Goal: Task Accomplishment & Management: Manage account settings

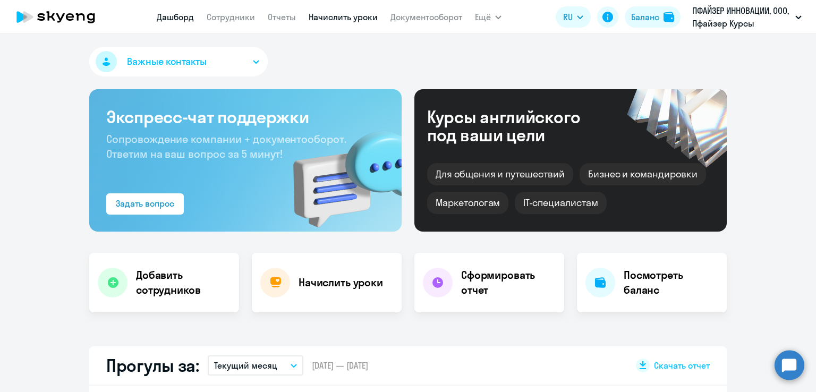
select select "30"
click at [372, 17] on link "Начислить уроки" at bounding box center [343, 17] width 69 height 11
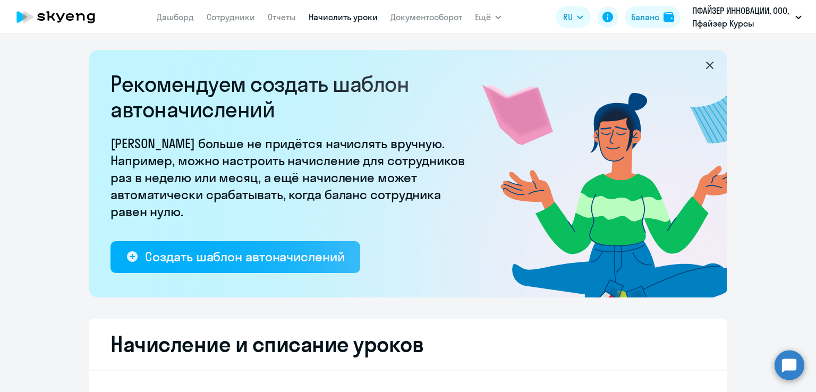
select select "10"
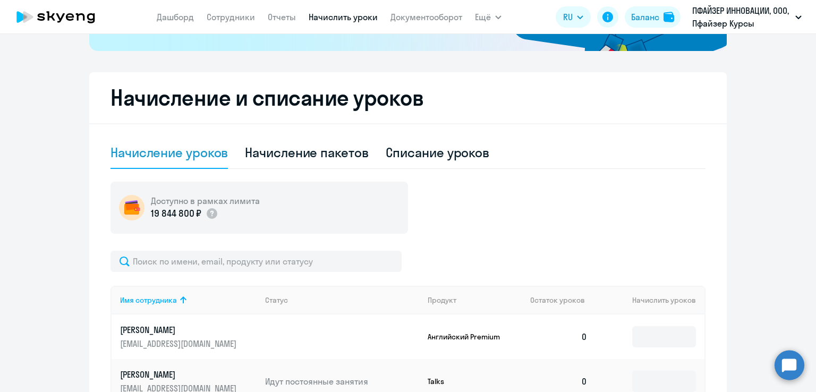
scroll to position [319, 0]
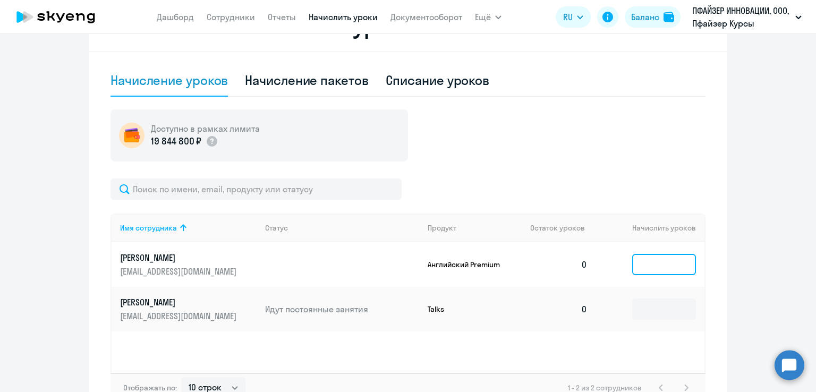
click at [692, 265] on input at bounding box center [664, 264] width 64 height 21
drag, startPoint x: 666, startPoint y: 260, endPoint x: 664, endPoint y: 241, distance: 19.2
click at [666, 260] on input at bounding box center [664, 264] width 64 height 21
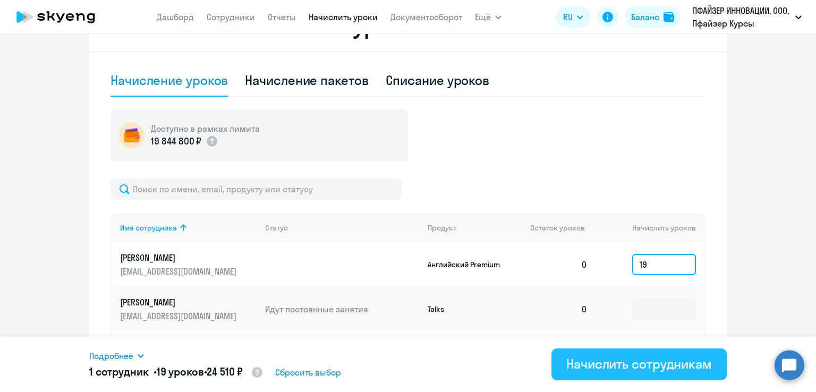
type input "19"
click at [624, 358] on div "Начислить сотрудникам" at bounding box center [639, 363] width 146 height 17
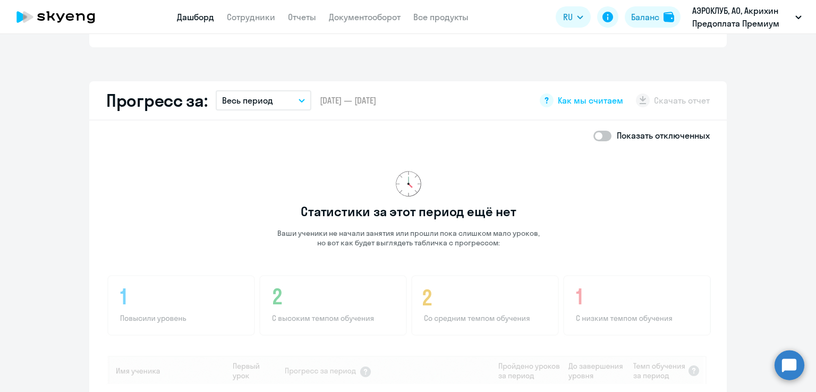
scroll to position [478, 0]
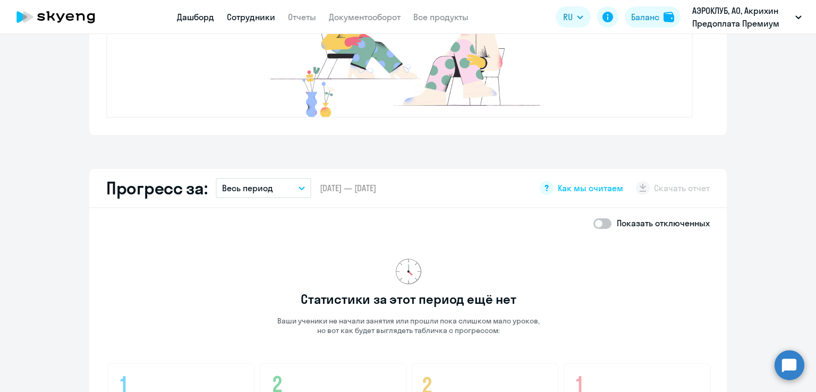
click at [259, 20] on link "Сотрудники" at bounding box center [251, 17] width 48 height 11
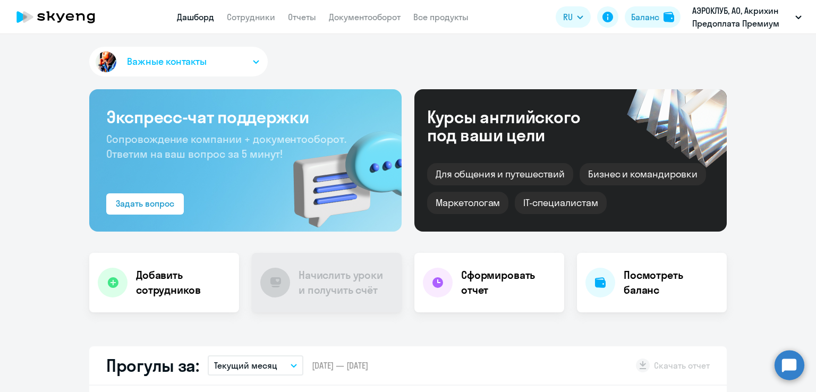
select select "30"
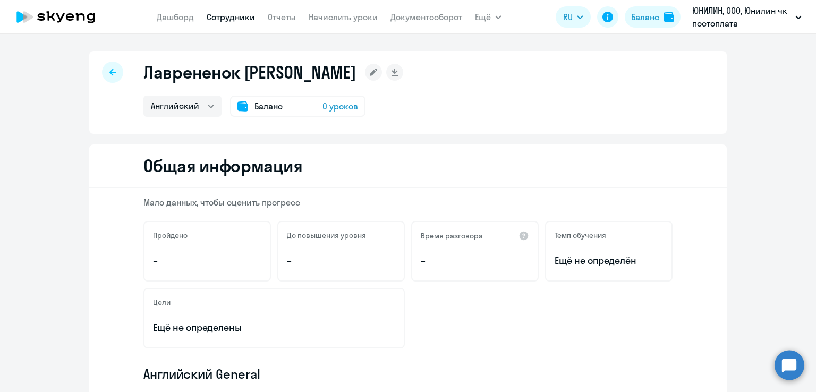
select select "english"
